Goal: Use online tool/utility: Utilize a website feature to perform a specific function

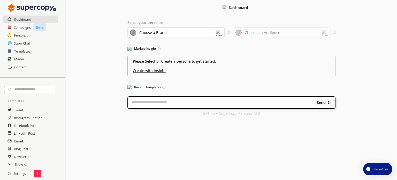
click at [17, 137] on h2 "Email" at bounding box center [18, 141] width 9 height 8
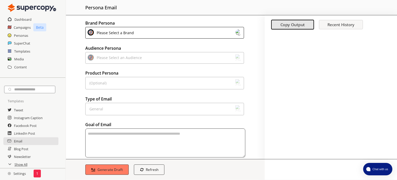
click at [147, 28] on div "Please Select a Brand" at bounding box center [164, 33] width 159 height 12
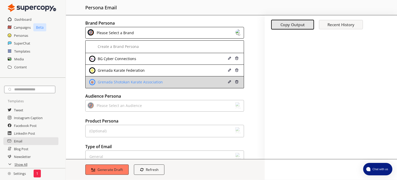
click at [118, 80] on div "Grenada Shotokan Karate Association" at bounding box center [129, 82] width 66 height 4
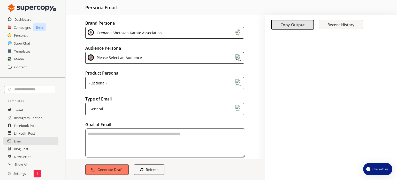
click at [120, 52] on div "Please Select an Audience" at bounding box center [164, 58] width 159 height 12
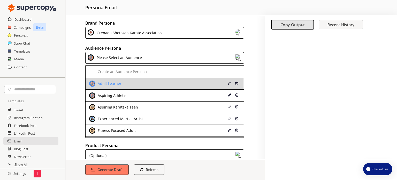
click at [106, 81] on div "Adult Learner" at bounding box center [108, 83] width 25 height 4
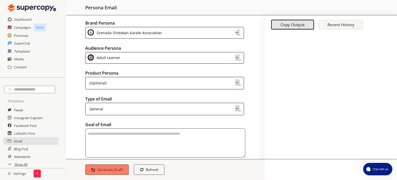
click at [139, 77] on div "(Optional)" at bounding box center [164, 83] width 159 height 12
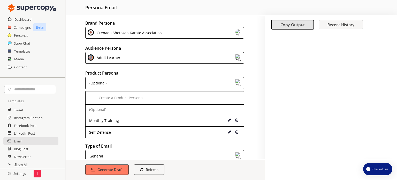
click at [115, 77] on div "(Optional)" at bounding box center [164, 83] width 159 height 12
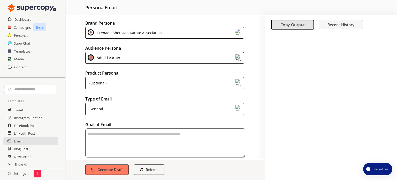
click at [126, 103] on div "General" at bounding box center [164, 109] width 159 height 12
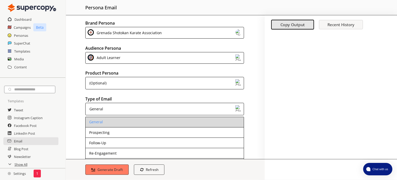
click at [99, 117] on li "General" at bounding box center [165, 122] width 158 height 10
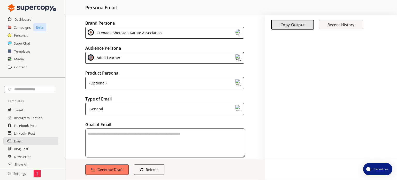
click at [115, 128] on textarea "textarea-textarea" at bounding box center [165, 142] width 160 height 29
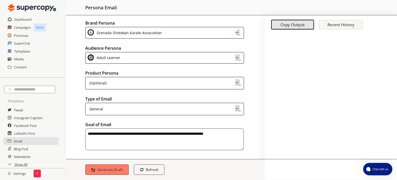
click at [179, 128] on textarea "**********" at bounding box center [164, 139] width 158 height 22
click at [182, 128] on textarea "**********" at bounding box center [164, 139] width 158 height 22
click at [186, 128] on textarea "**********" at bounding box center [164, 139] width 158 height 22
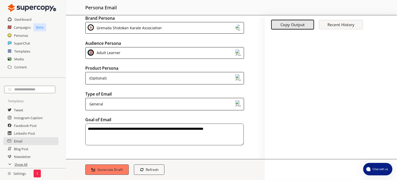
scroll to position [6, 0]
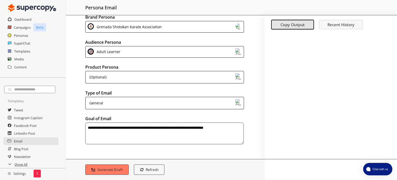
type textarea "**********"
click at [136, 163] on img "advanced-inputs" at bounding box center [139, 166] width 6 height 6
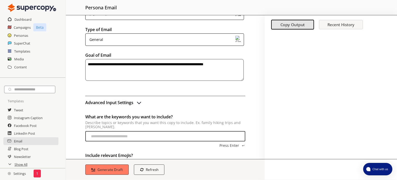
scroll to position [87, 0]
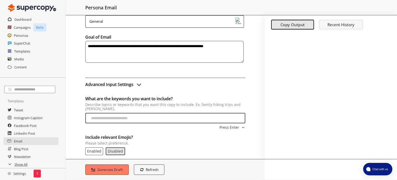
click at [136, 81] on img "advanced-inputs" at bounding box center [139, 84] width 6 height 6
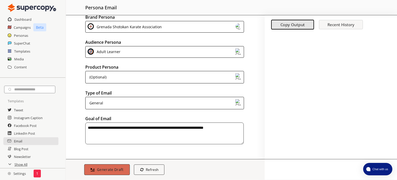
click at [101, 167] on b "Generate Draft" at bounding box center [110, 169] width 27 height 5
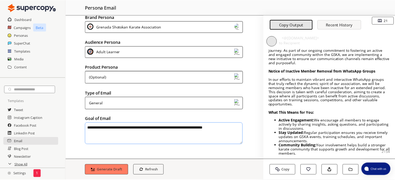
scroll to position [41, 0]
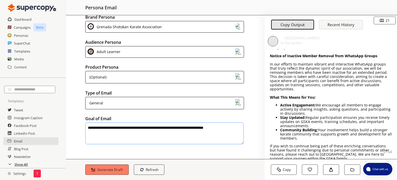
click at [19, 160] on h2 "Show All" at bounding box center [20, 164] width 13 height 8
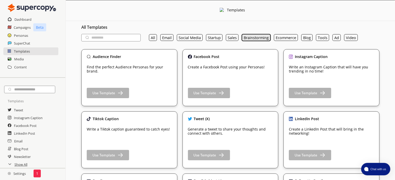
click at [249, 34] on button "Brainstorming" at bounding box center [256, 37] width 29 height 7
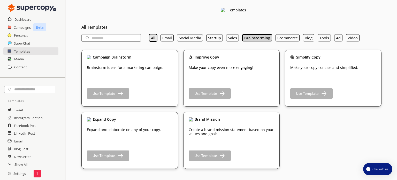
click at [153, 37] on button "All" at bounding box center [153, 37] width 8 height 7
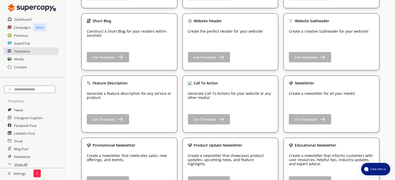
scroll to position [310, 0]
